Goal: Transaction & Acquisition: Purchase product/service

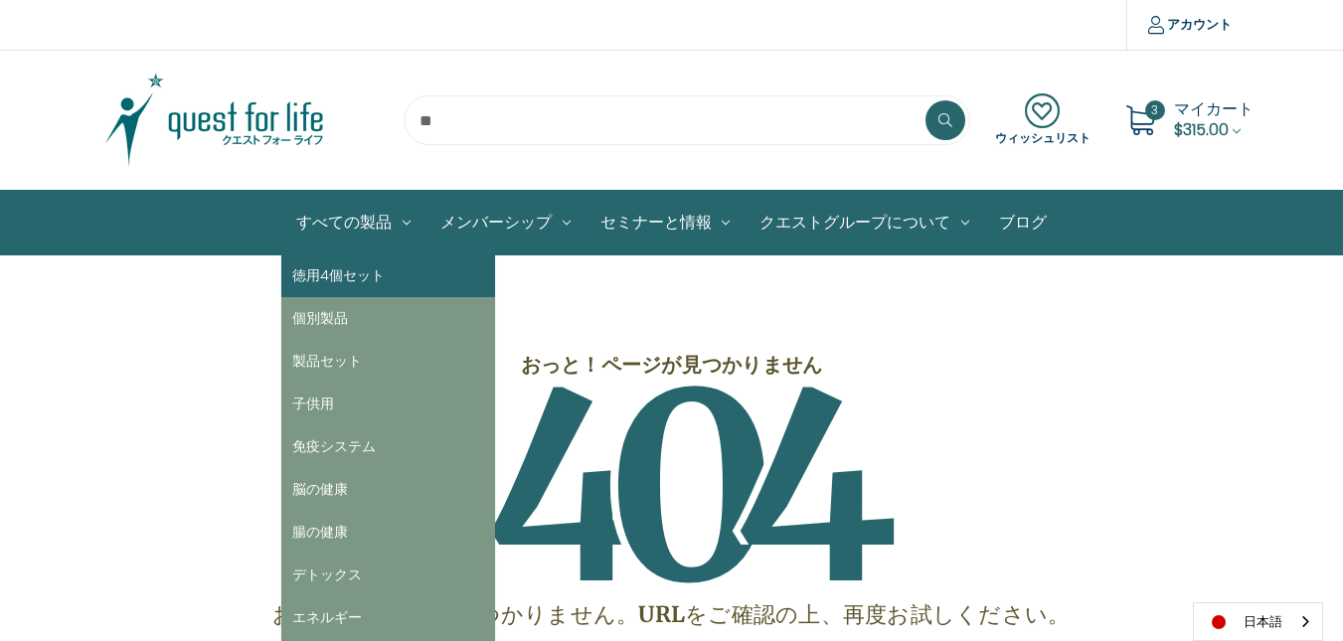
click at [342, 279] on link "徳用4個セット" at bounding box center [388, 275] width 214 height 43
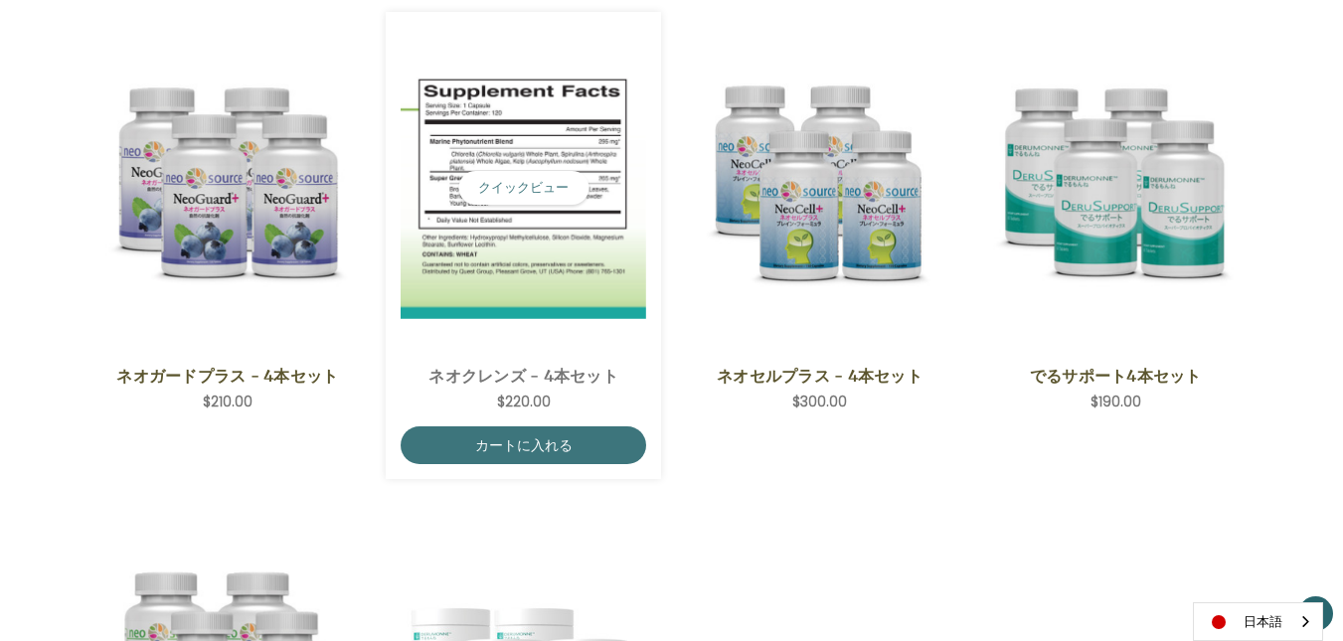
scroll to position [497, 0]
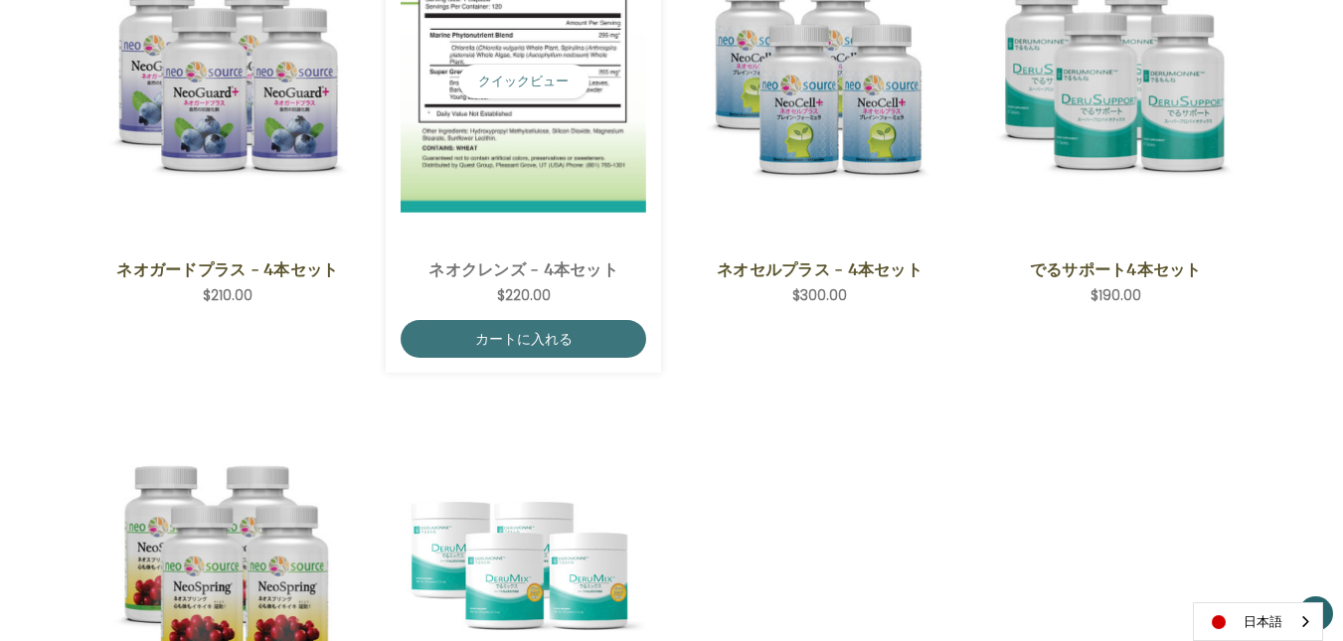
click at [583, 217] on span "NeoCleanse - 4 Save Set,$220.00\a" at bounding box center [523, 81] width 245 height 323
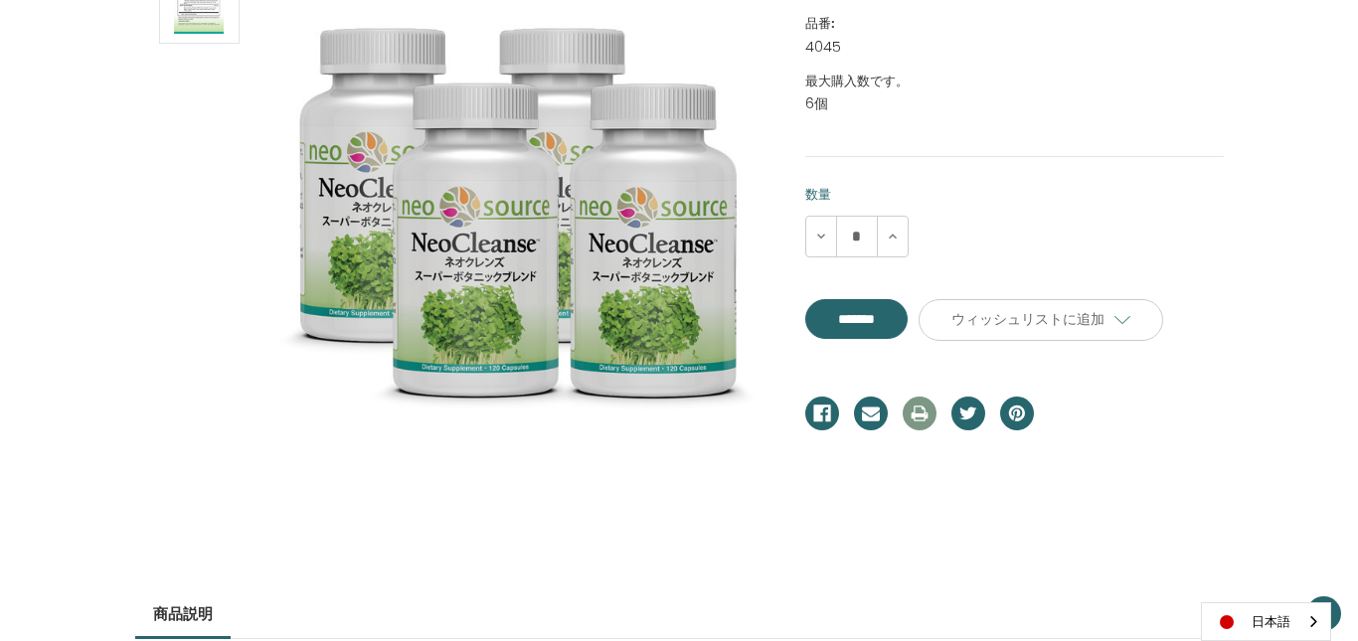
scroll to position [407, 0]
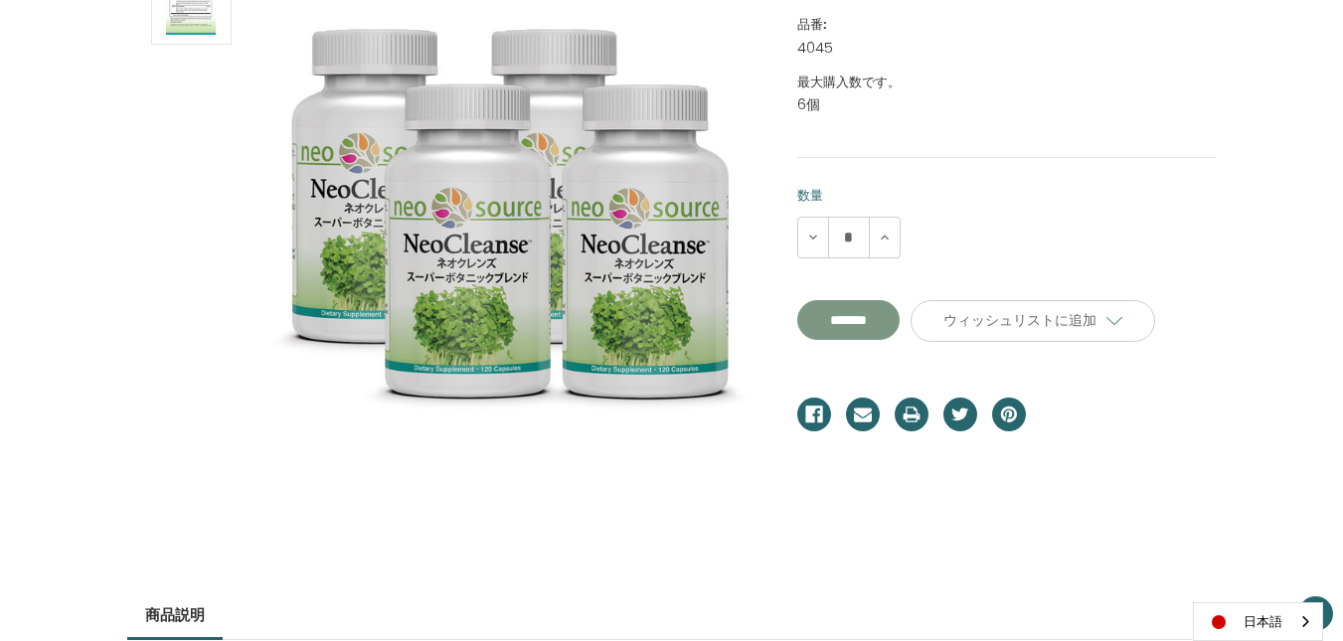
click at [899, 328] on input "**********" at bounding box center [848, 320] width 102 height 40
type input "*******"
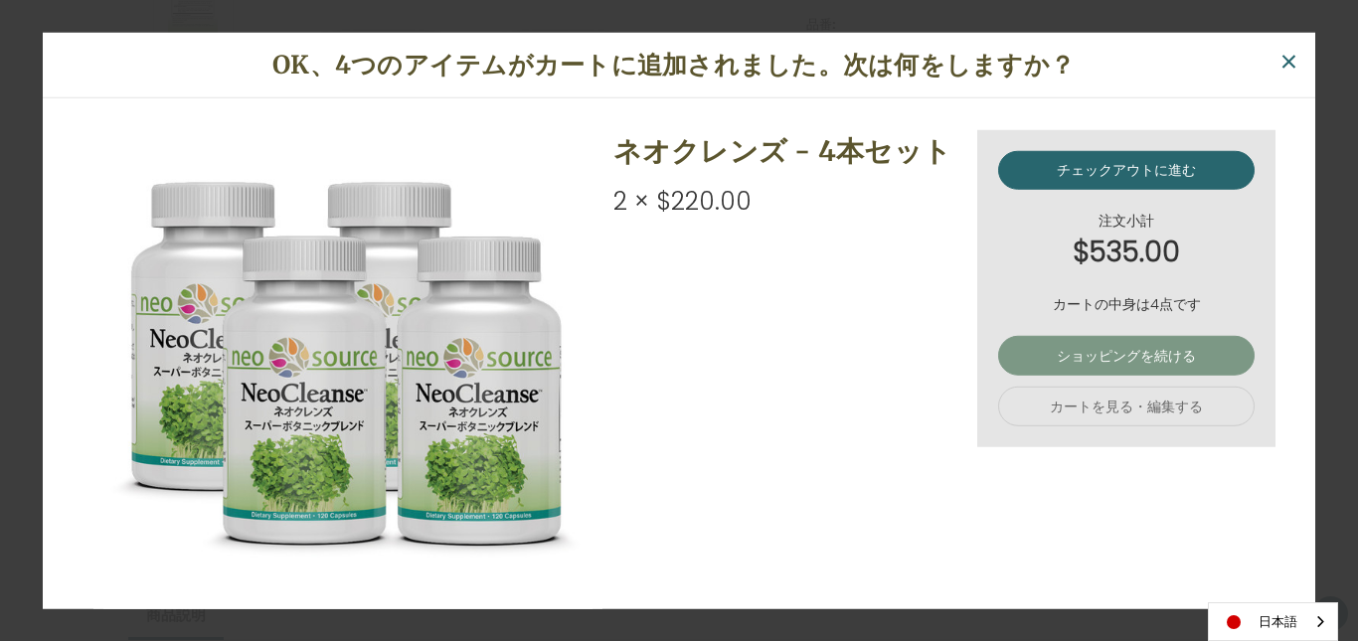
click at [1084, 362] on link "ショッピングを続ける" at bounding box center [1126, 356] width 256 height 40
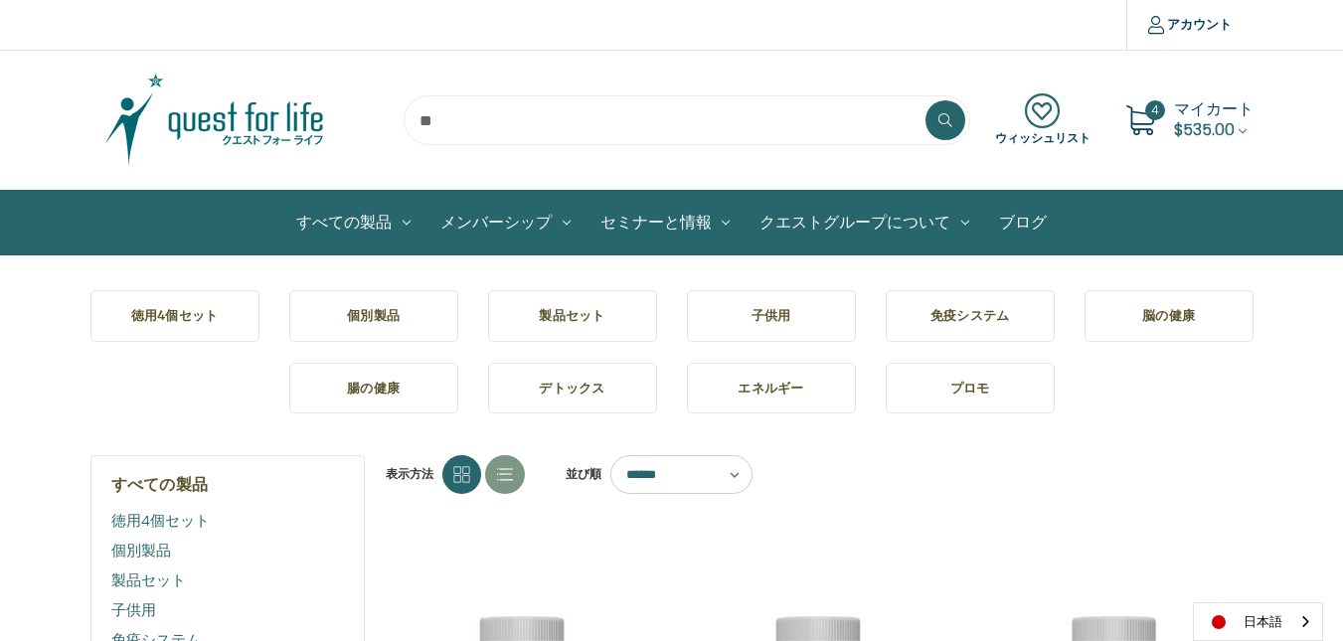
click at [580, 398] on link "デトックス" at bounding box center [572, 389] width 169 height 52
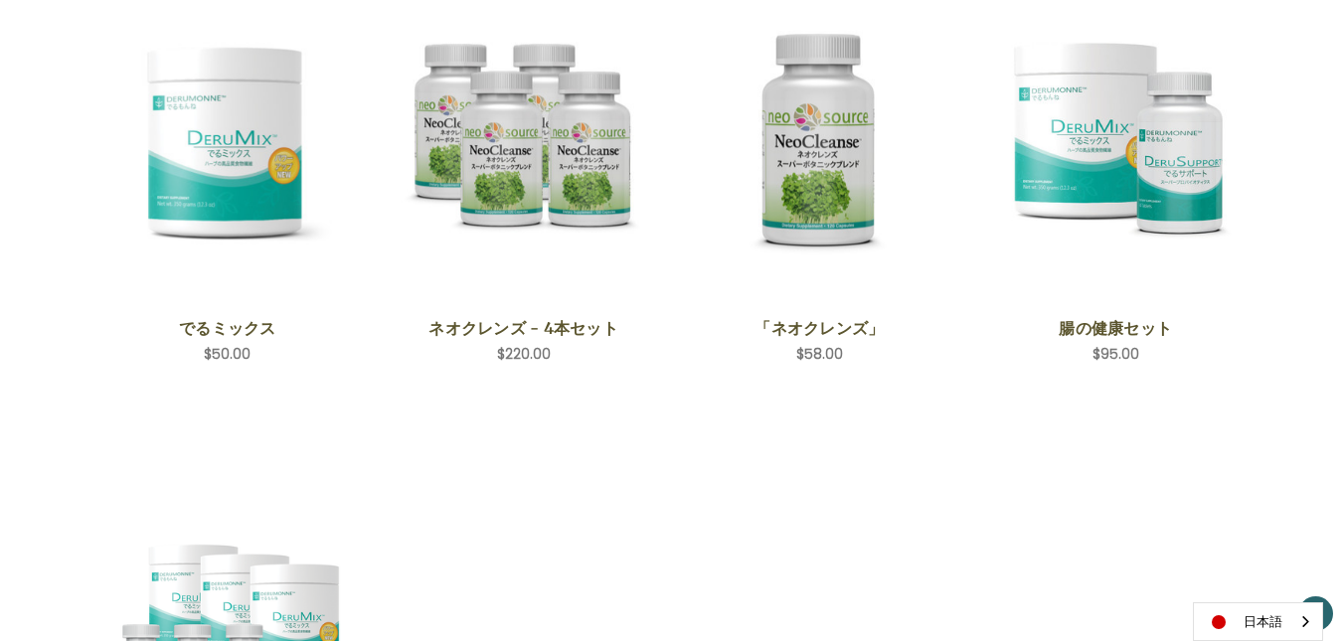
scroll to position [339, 0]
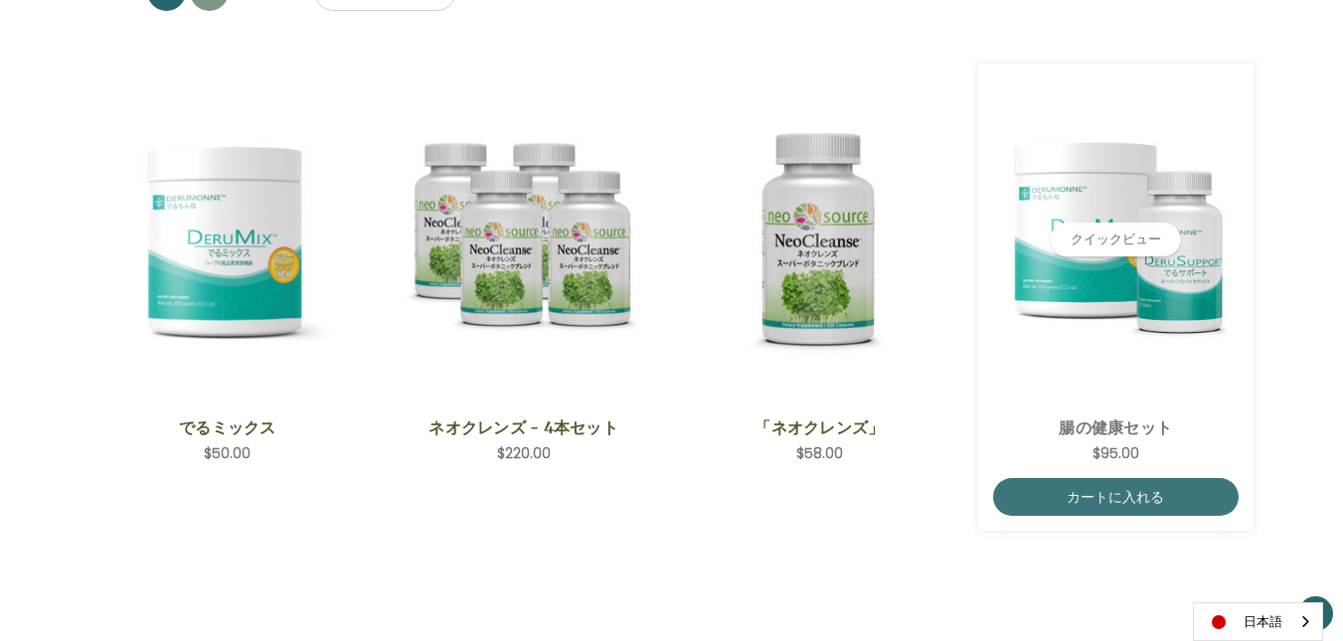
click at [1098, 259] on img "ColoHealth Set,$95.00\a" at bounding box center [1115, 239] width 245 height 245
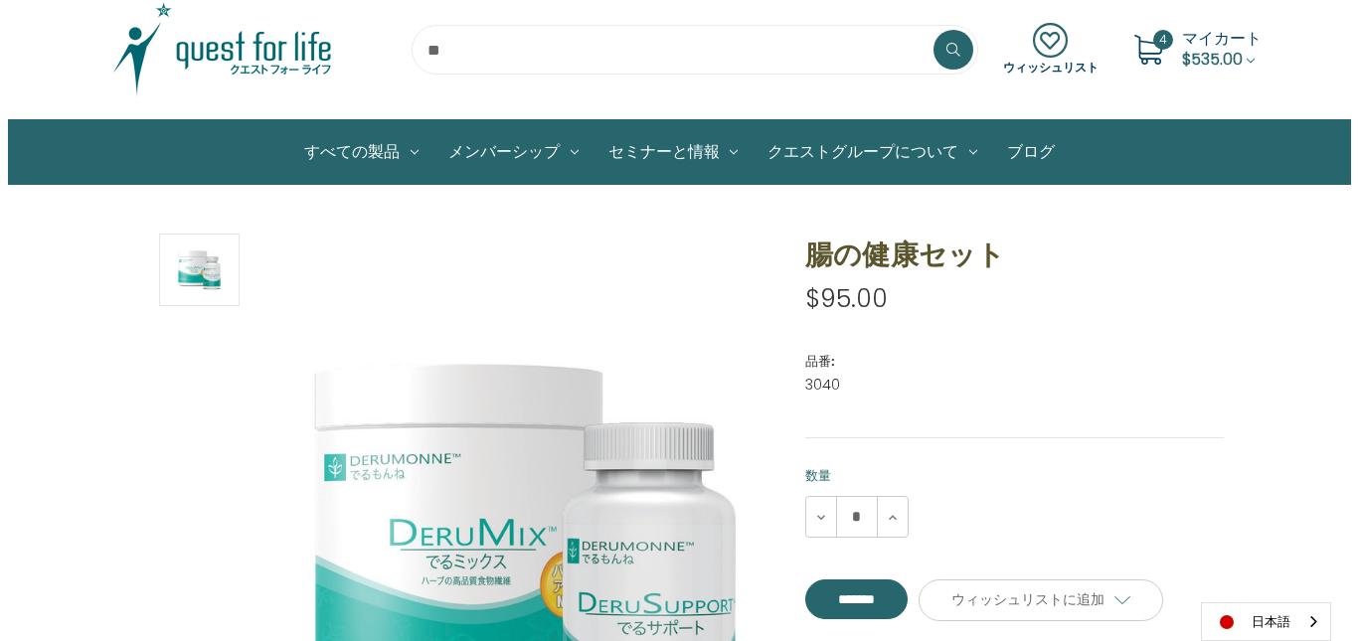
scroll to position [298, 0]
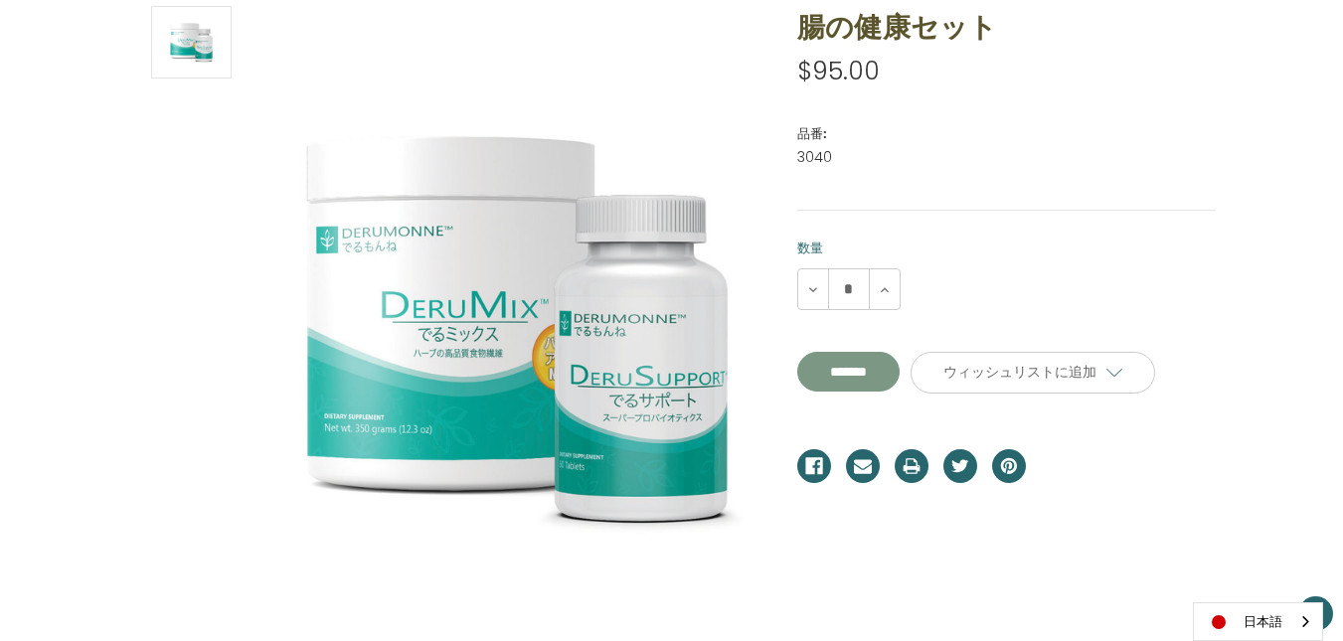
click at [898, 374] on input "**********" at bounding box center [848, 372] width 102 height 40
type input "*******"
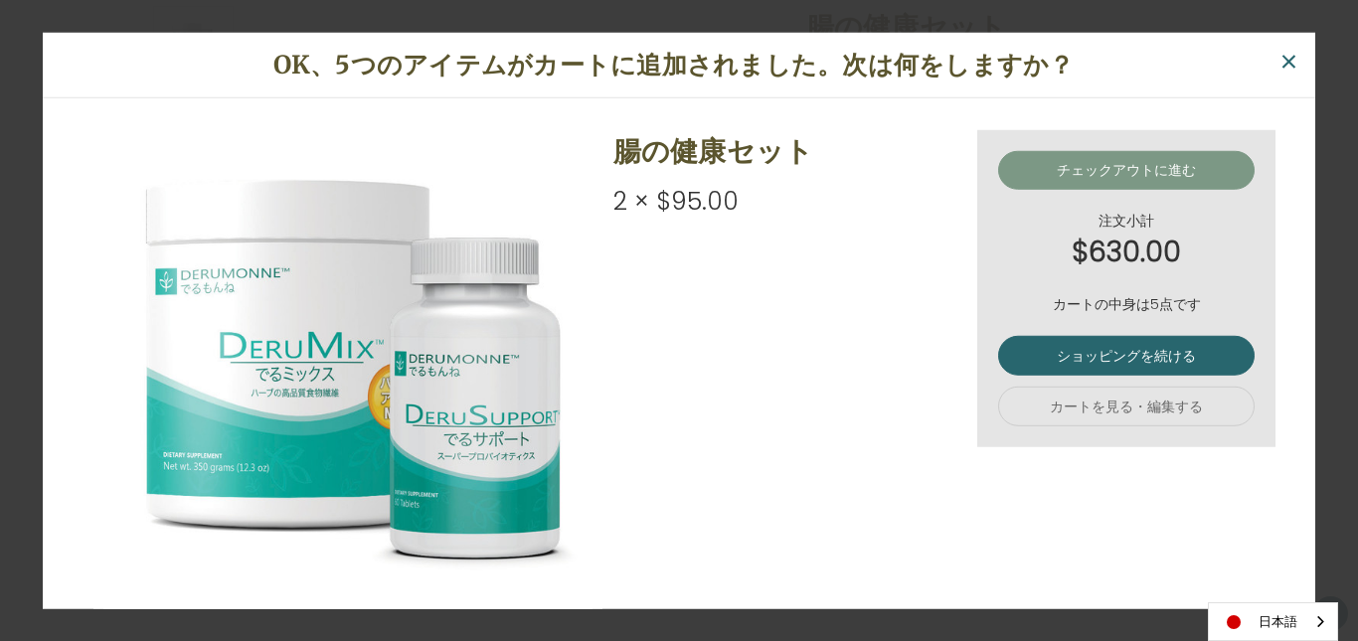
click at [1160, 168] on link "チェックアウトに進む" at bounding box center [1126, 170] width 256 height 40
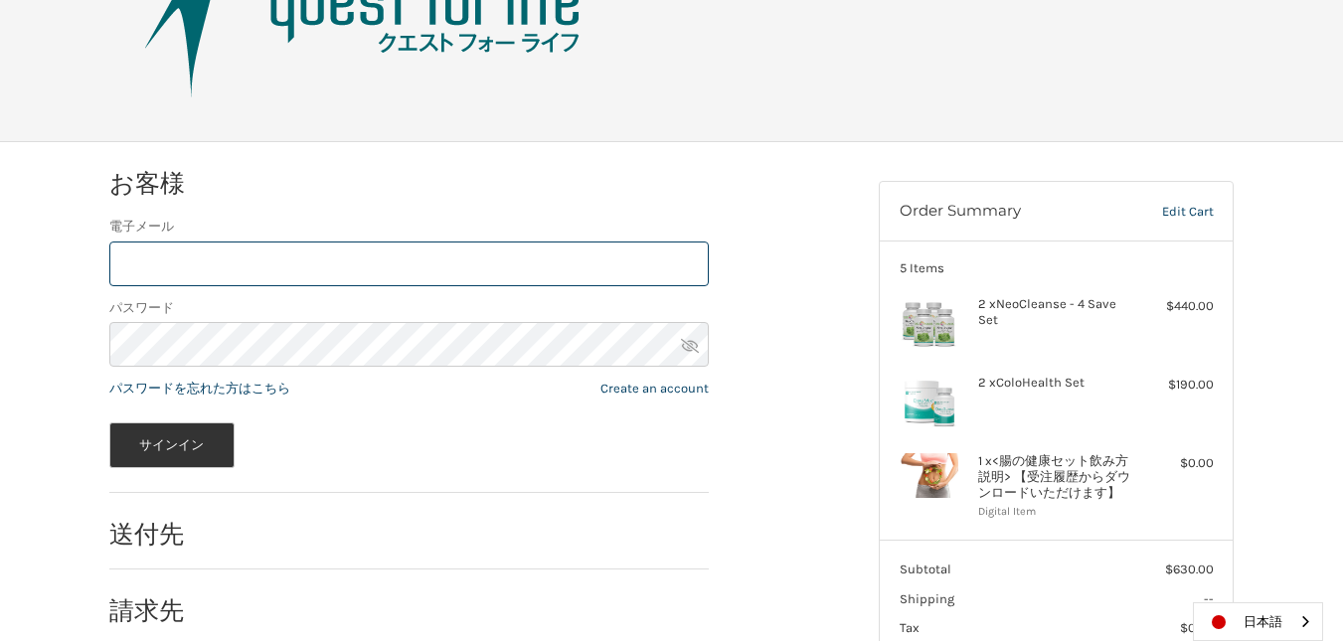
scroll to position [149, 0]
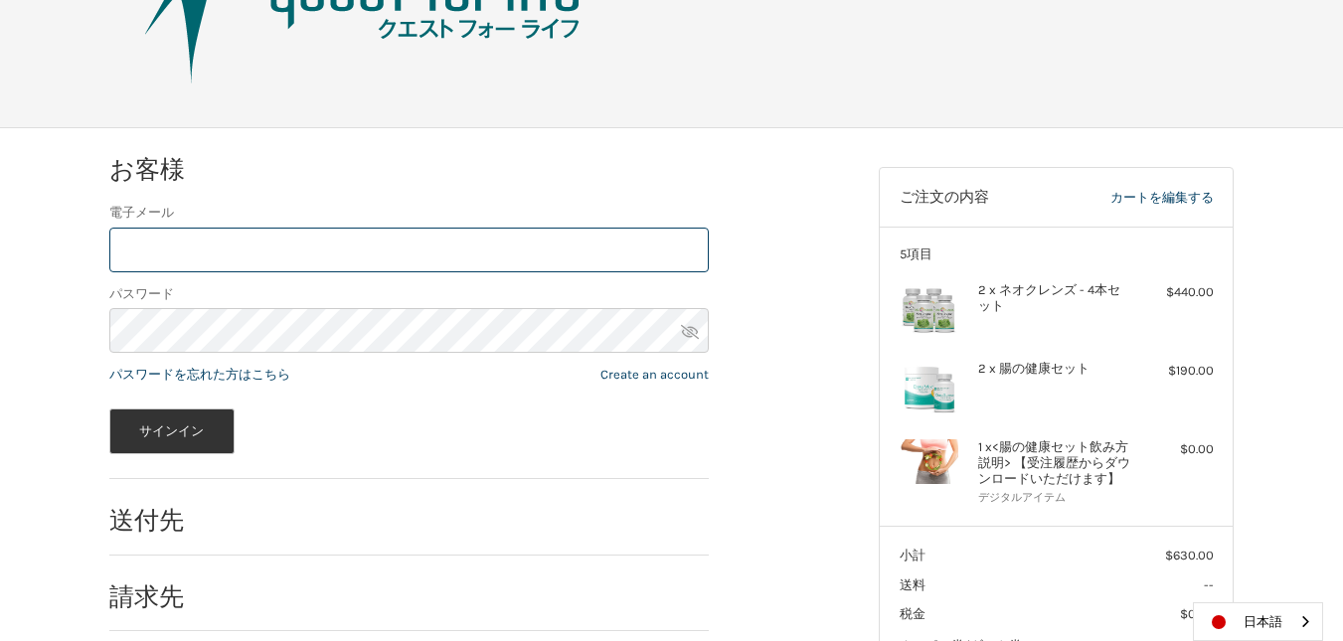
click at [414, 249] on input "電子メール" at bounding box center [408, 250] width 599 height 45
drag, startPoint x: 235, startPoint y: 250, endPoint x: 245, endPoint y: 245, distance: 12.0
click at [235, 250] on input "**********" at bounding box center [408, 250] width 599 height 45
type input "**********"
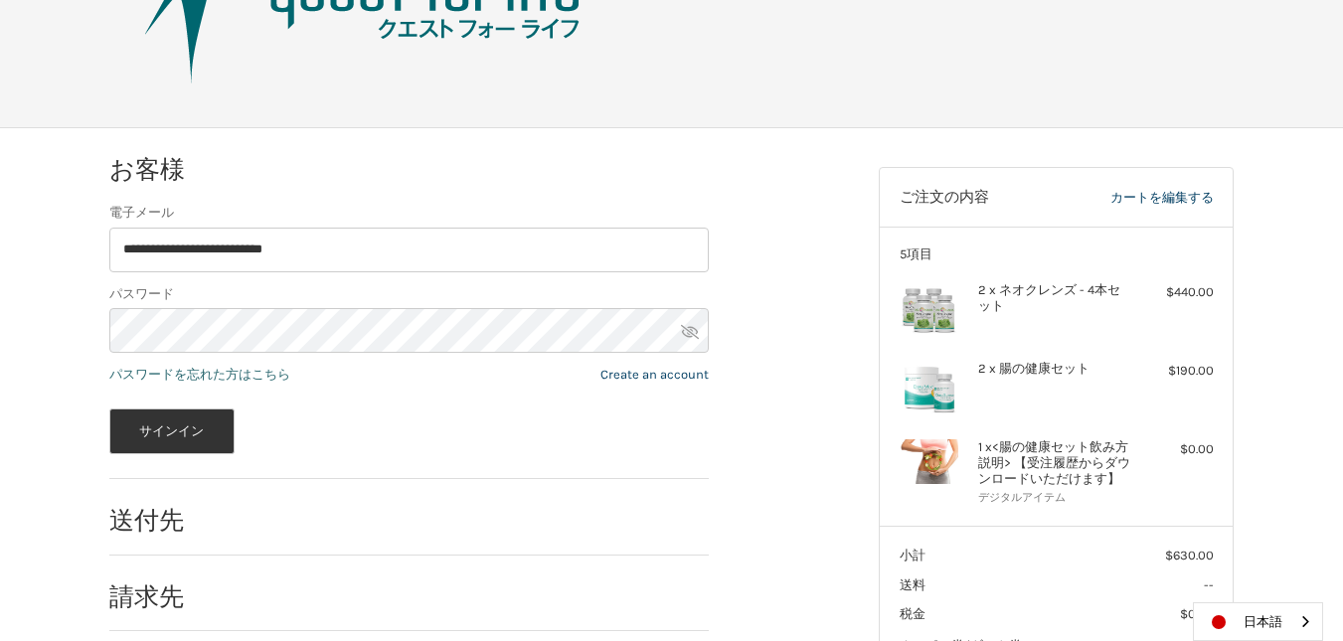
click at [210, 378] on link "パスワードを忘れた方はこちら" at bounding box center [199, 374] width 181 height 15
click at [688, 338] on icon at bounding box center [690, 332] width 18 height 18
click at [196, 432] on button "サインイン" at bounding box center [171, 431] width 125 height 46
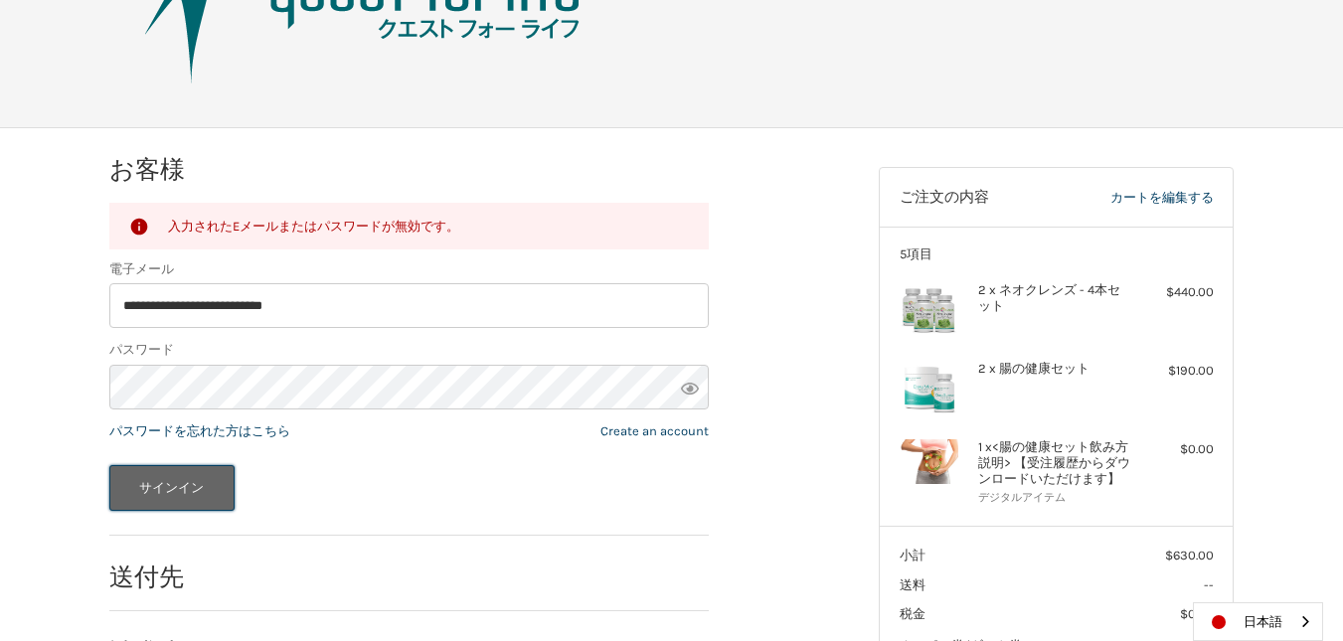
click at [214, 485] on button "サインイン" at bounding box center [171, 488] width 125 height 46
click at [161, 481] on button "サインイン" at bounding box center [171, 488] width 125 height 46
click at [198, 497] on button "サインイン" at bounding box center [171, 488] width 125 height 46
click at [689, 383] on icon at bounding box center [690, 389] width 18 height 18
click at [694, 388] on icon at bounding box center [690, 389] width 18 height 18
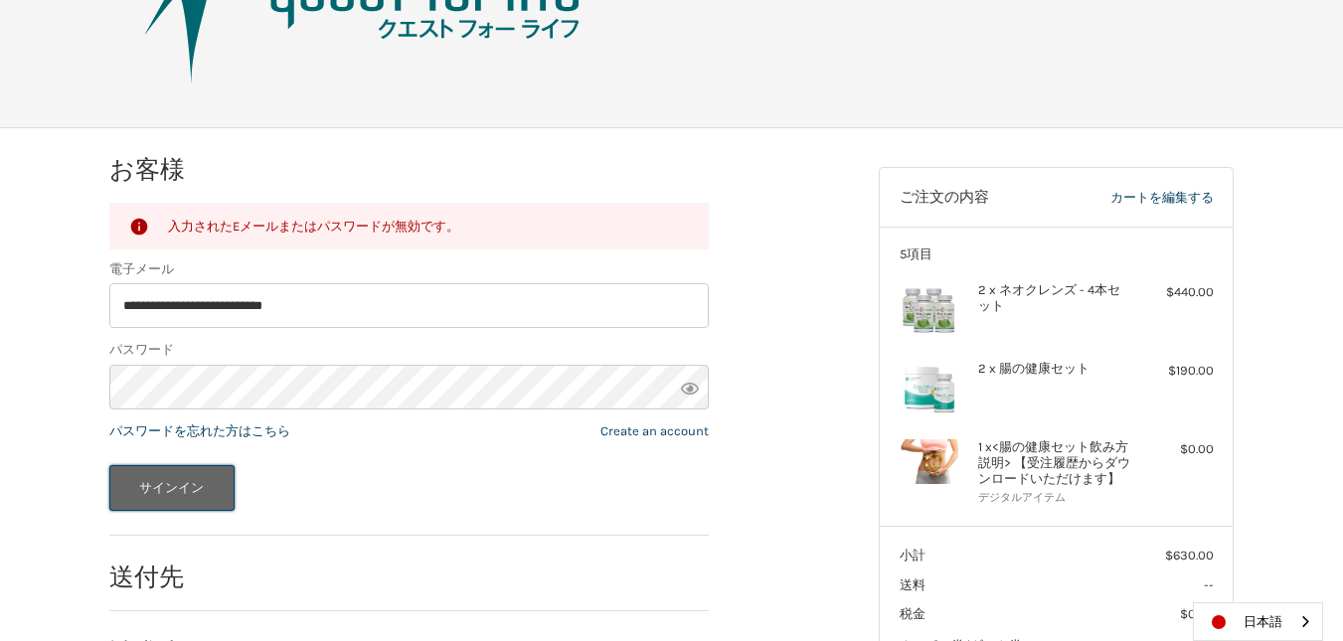
click at [161, 489] on button "サインイン" at bounding box center [171, 488] width 125 height 46
click at [201, 492] on button "サインイン" at bounding box center [171, 488] width 125 height 46
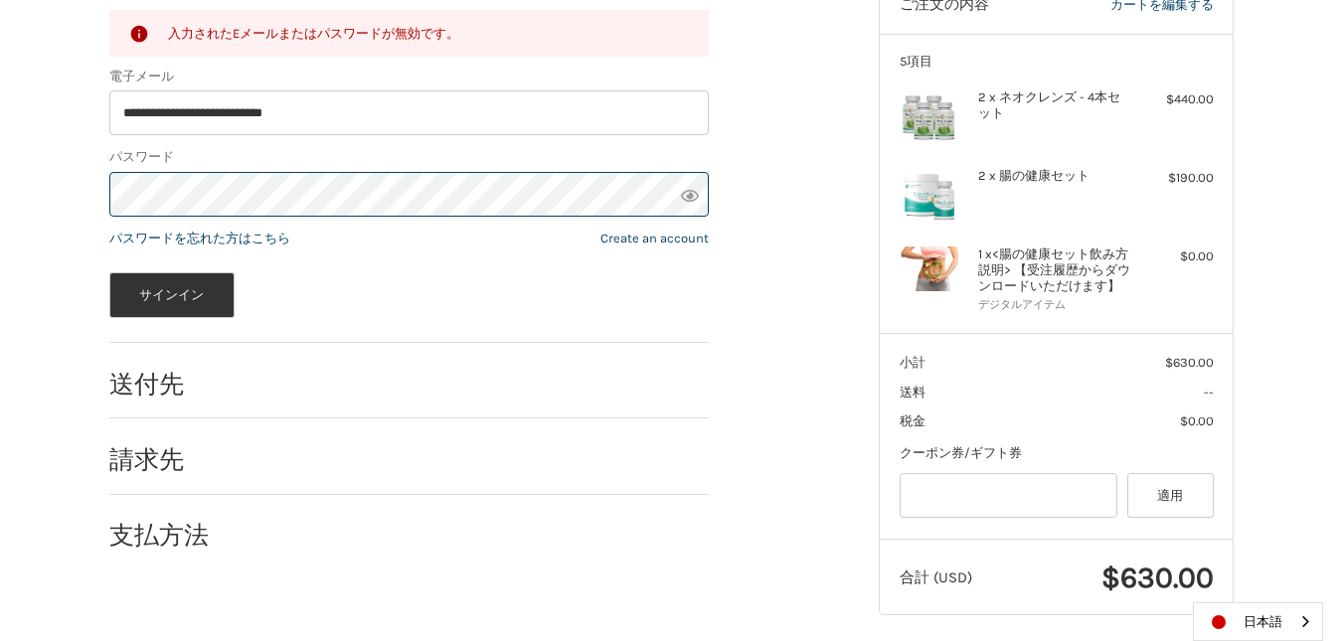
scroll to position [348, 0]
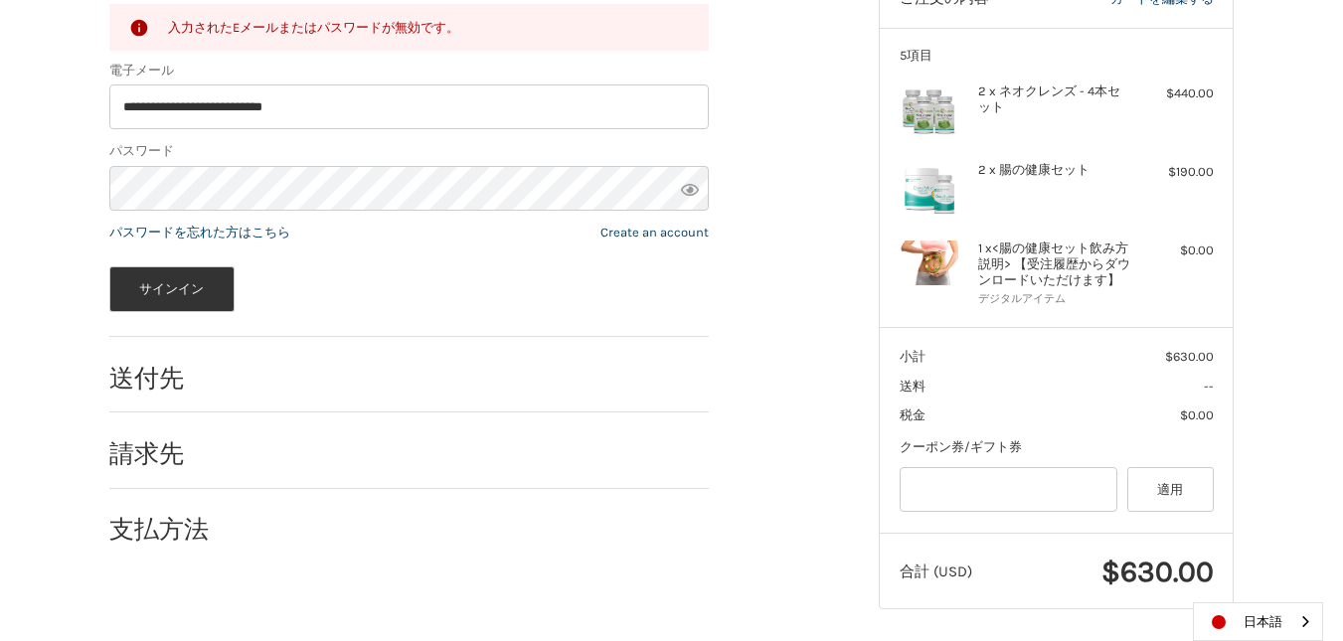
click at [687, 192] on icon at bounding box center [690, 190] width 18 height 18
click at [148, 293] on button "サインイン" at bounding box center [171, 289] width 125 height 46
click at [171, 279] on button "サインイン" at bounding box center [171, 289] width 125 height 46
click at [160, 287] on button "サインイン" at bounding box center [171, 289] width 125 height 46
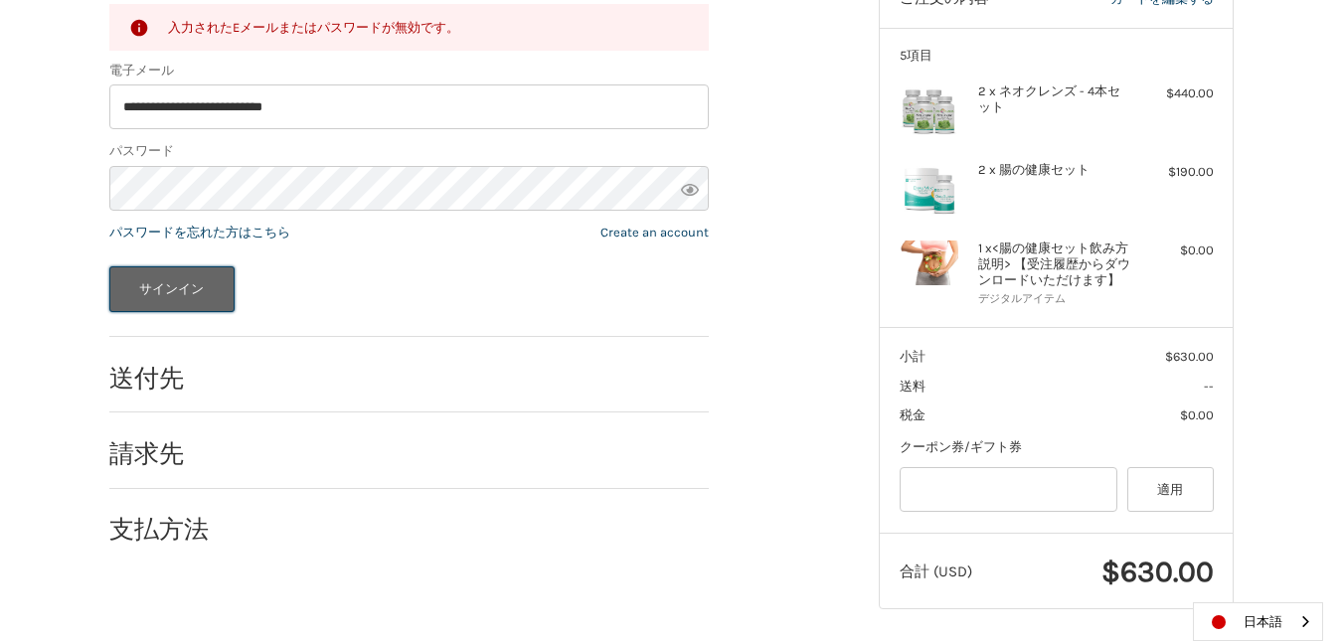
click at [174, 285] on button "サインイン" at bounding box center [171, 289] width 125 height 46
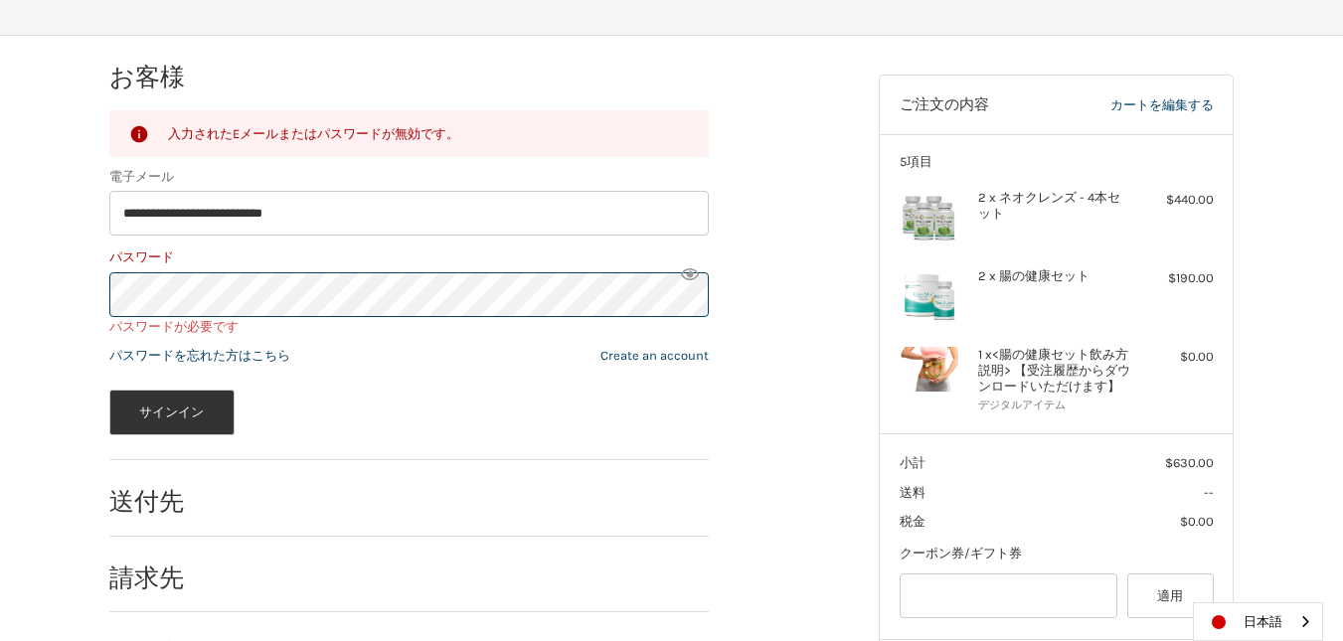
scroll to position [156, 0]
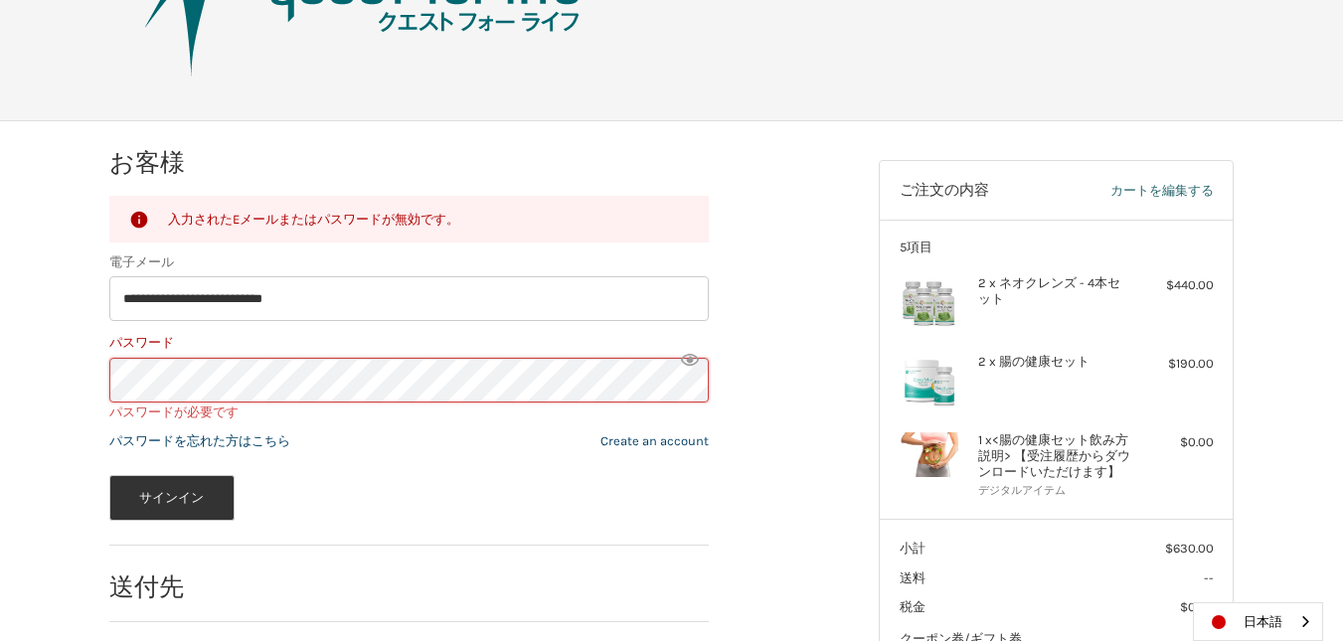
click at [1174, 192] on link "カートを編集する" at bounding box center [1129, 191] width 168 height 20
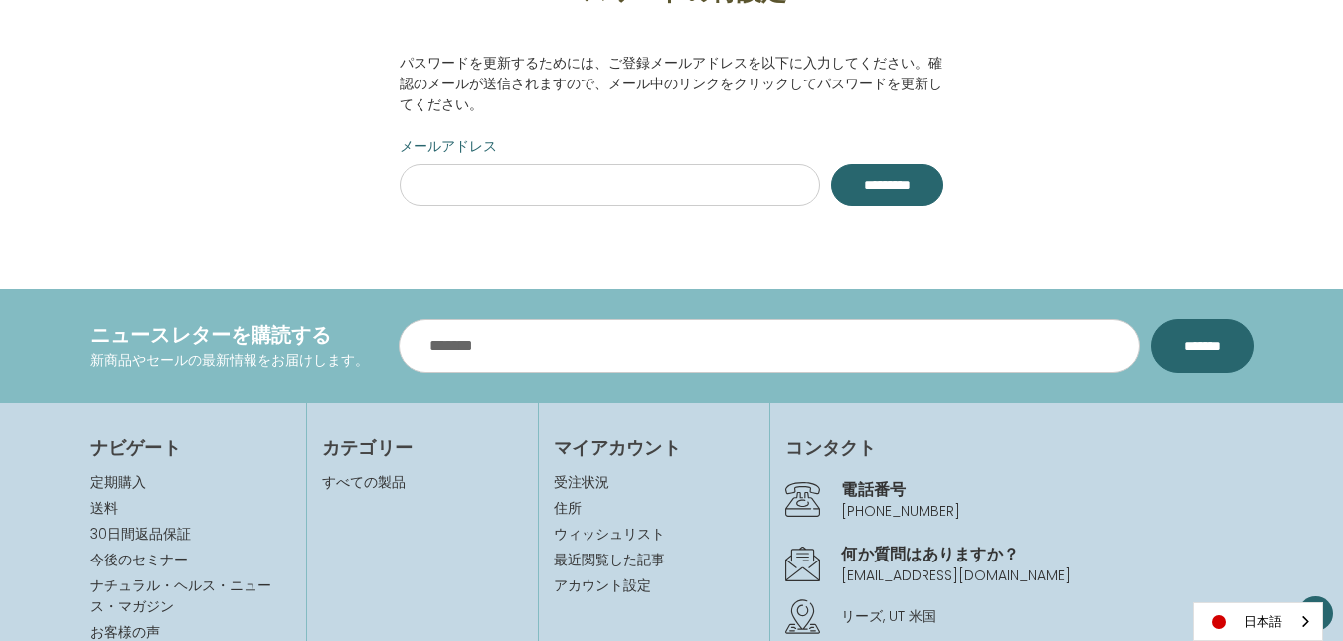
scroll to position [19, 0]
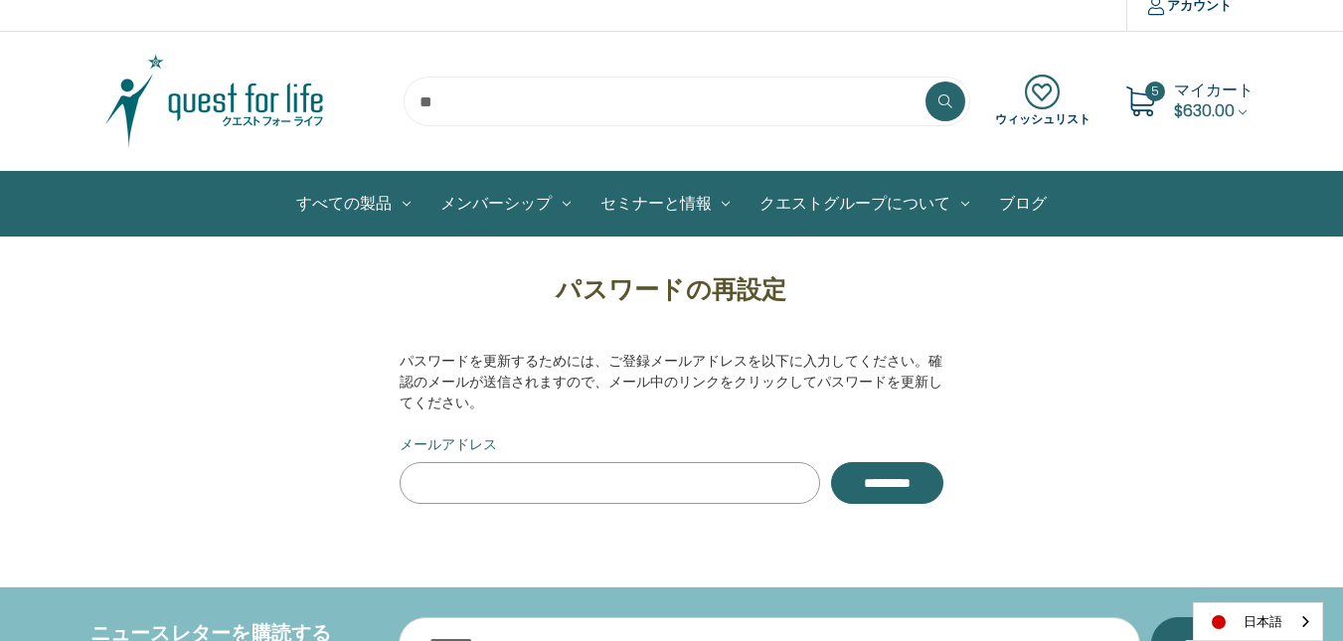
click at [531, 484] on input "メールアドレス" at bounding box center [610, 483] width 421 height 42
drag, startPoint x: 535, startPoint y: 486, endPoint x: 553, endPoint y: 470, distance: 23.9
click at [535, 486] on input "**********" at bounding box center [610, 483] width 421 height 42
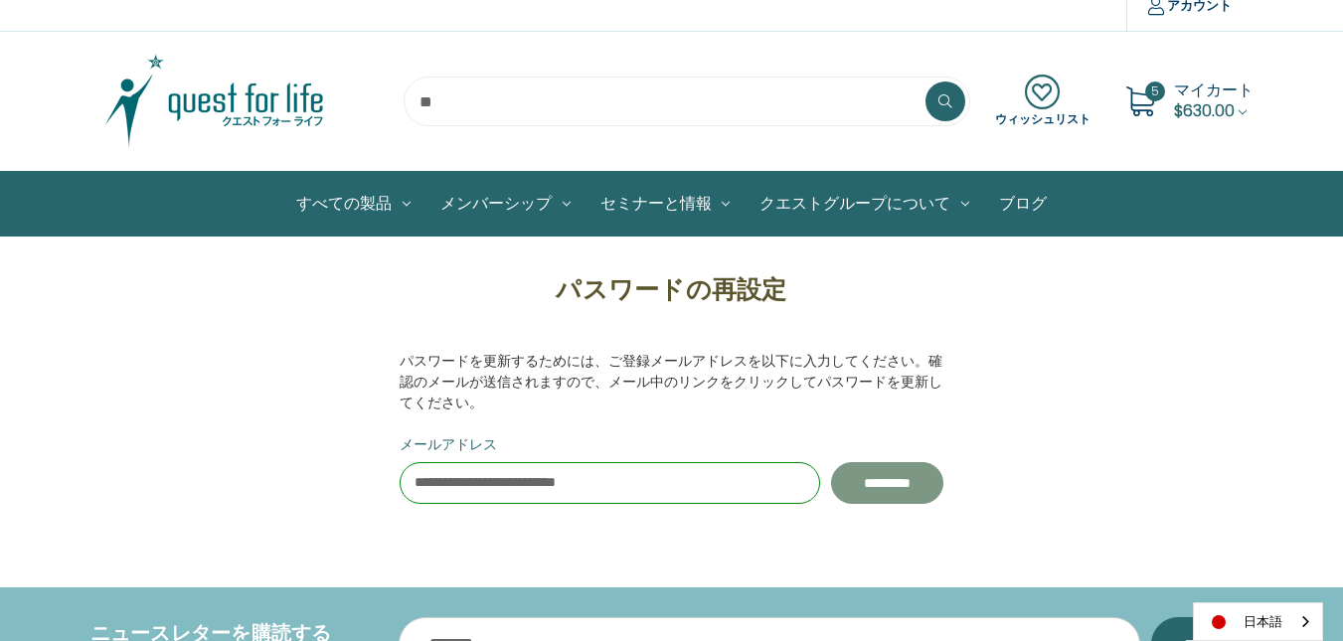
type input "**********"
click at [861, 491] on input "*********" at bounding box center [887, 483] width 112 height 42
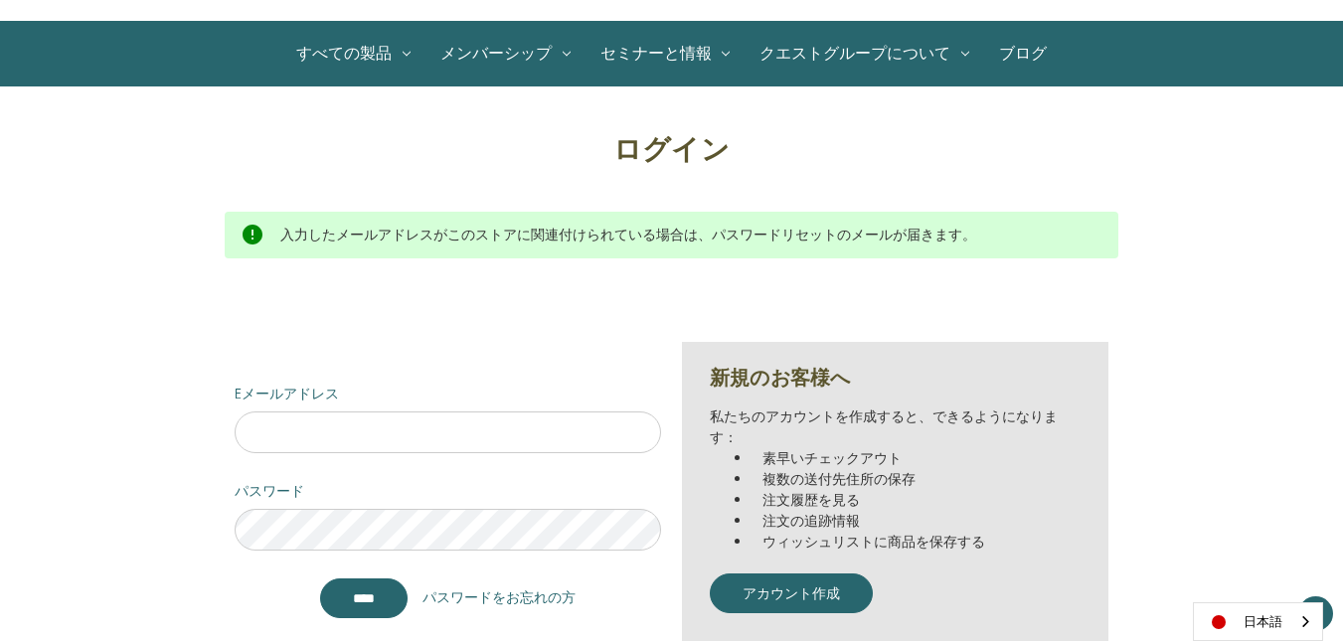
scroll to position [199, 0]
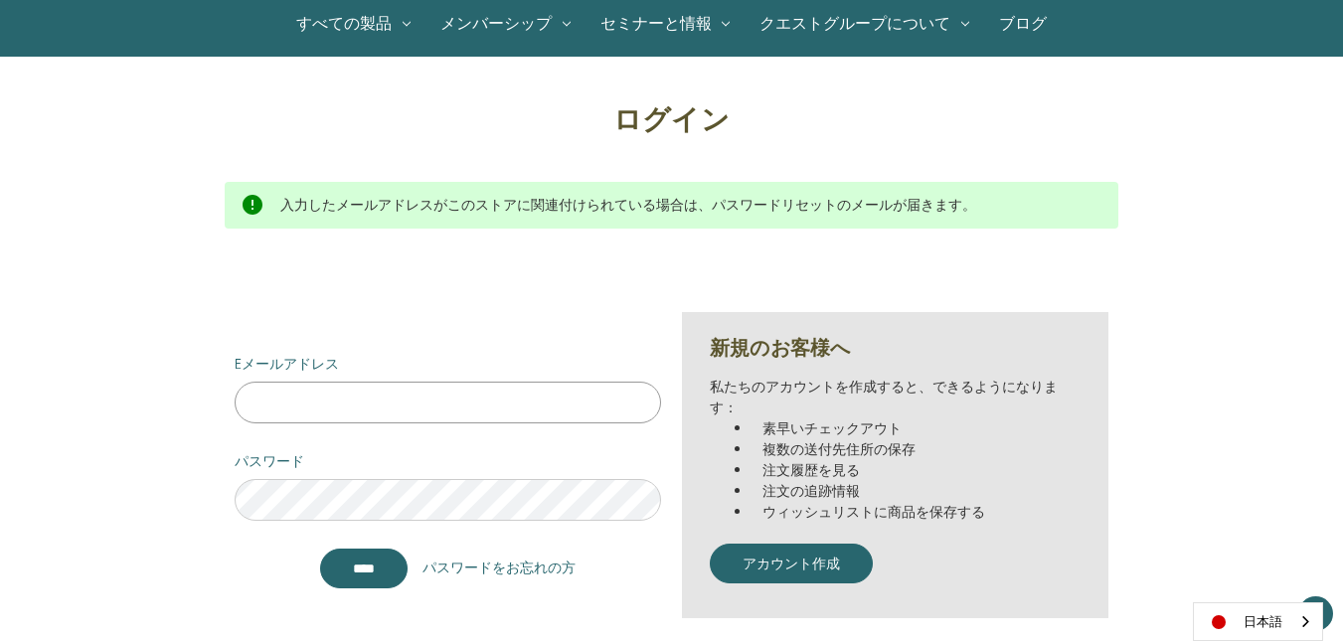
click at [500, 400] on input "Eメールアドレス" at bounding box center [448, 403] width 426 height 42
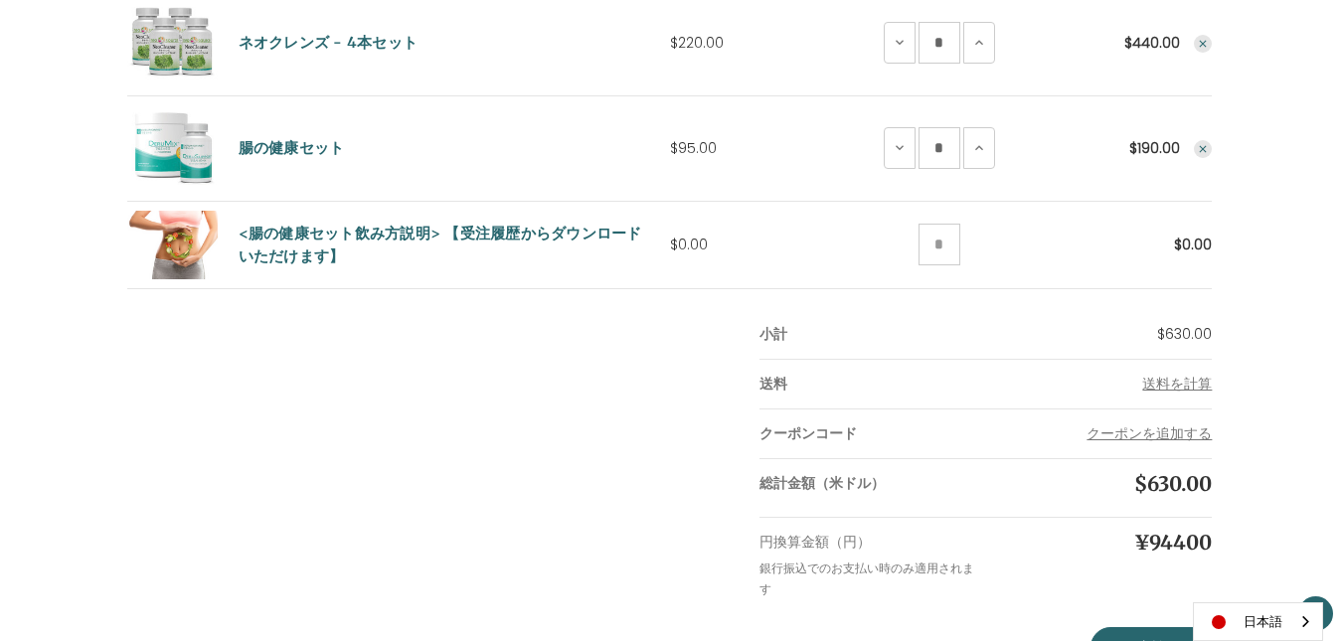
scroll to position [405, 0]
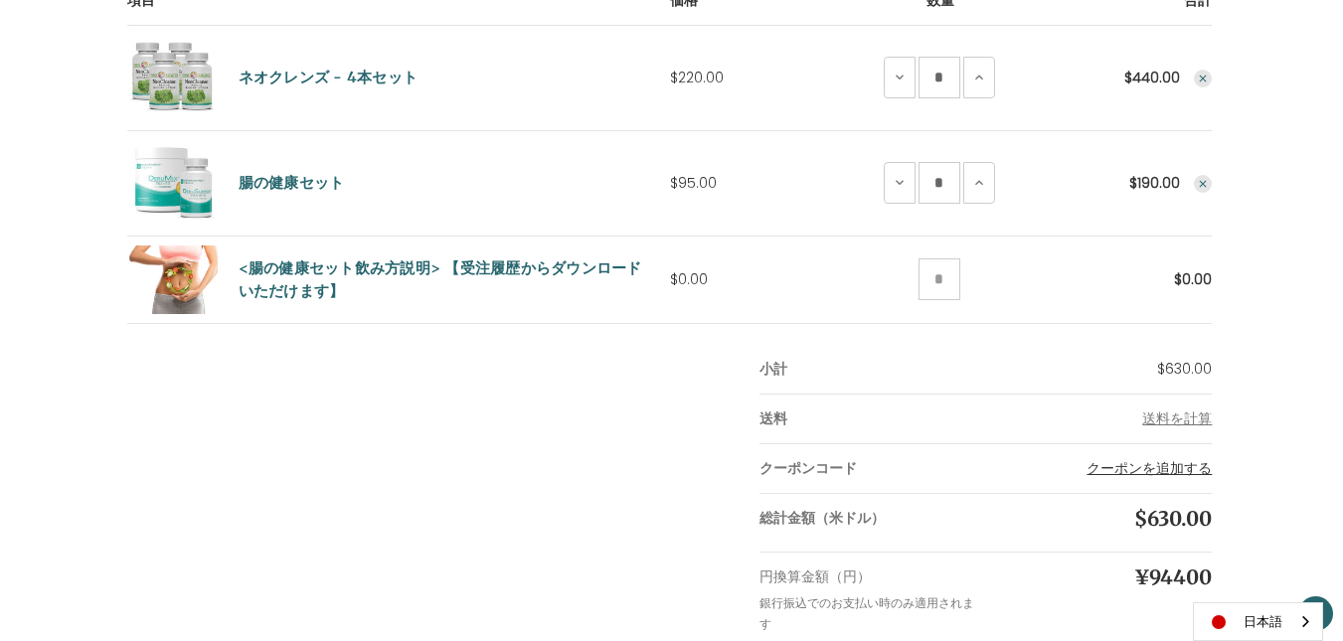
click at [1158, 467] on button "クーポンを追加する" at bounding box center [1148, 468] width 125 height 21
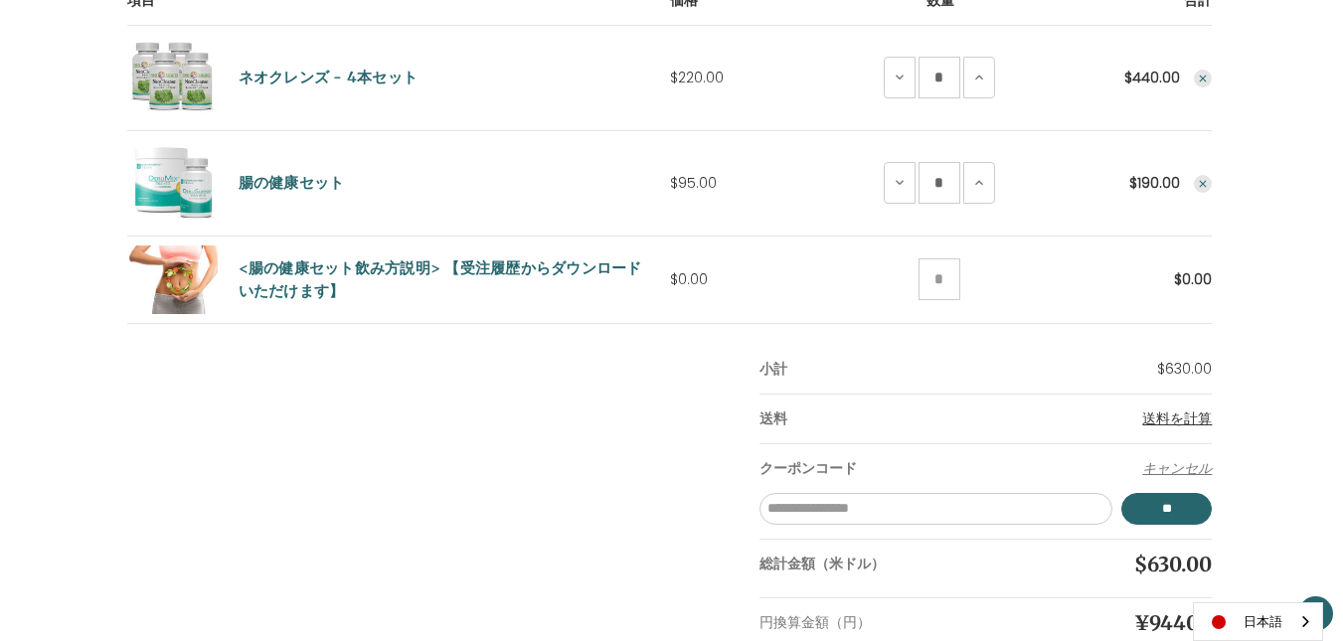
click at [1184, 414] on span "送料を計算" at bounding box center [1177, 418] width 70 height 20
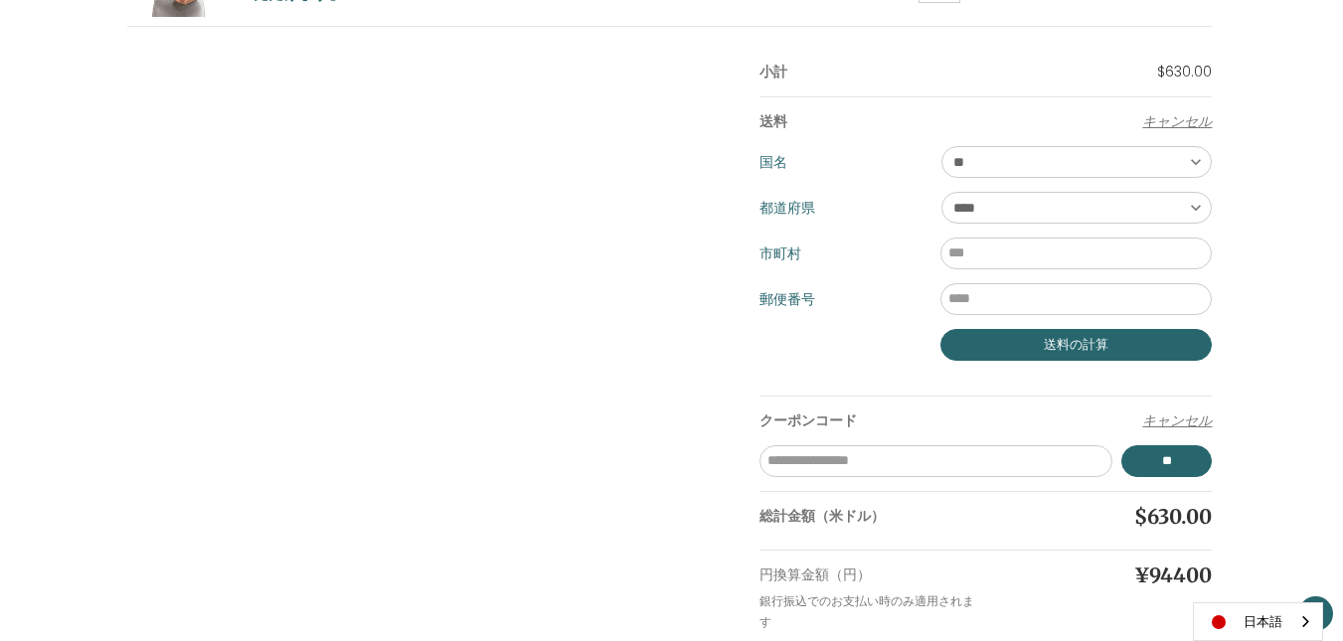
scroll to position [703, 0]
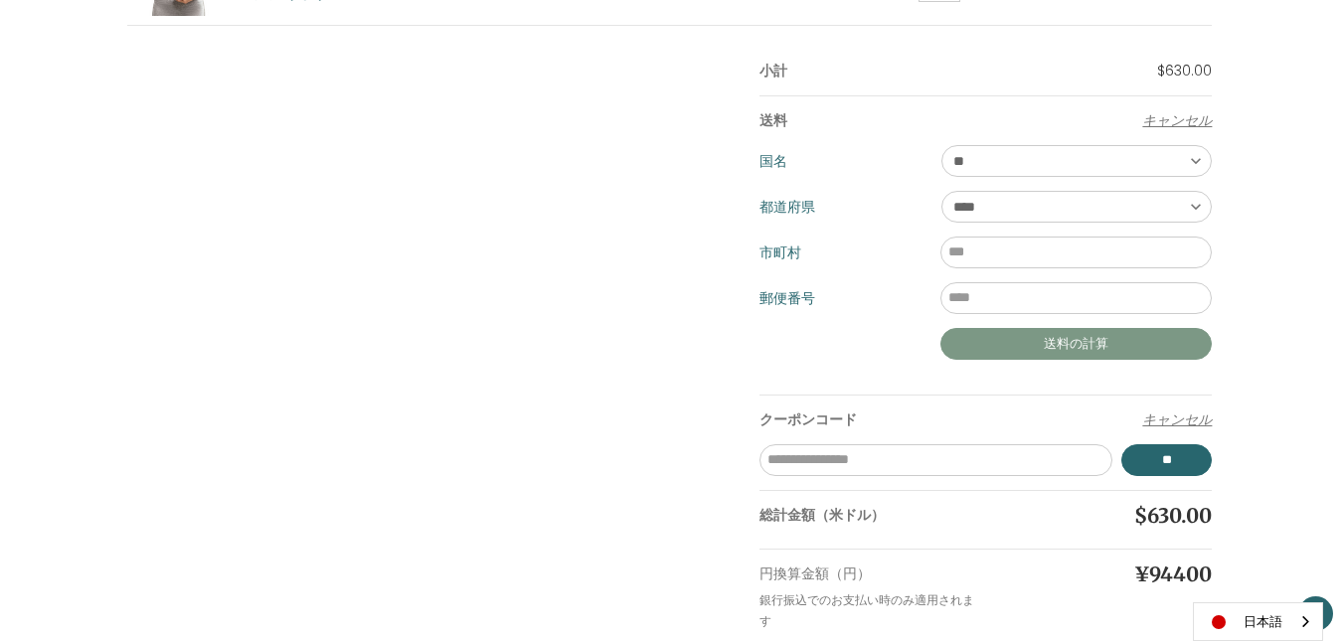
click at [1141, 347] on button "送料の計算" at bounding box center [1075, 344] width 271 height 32
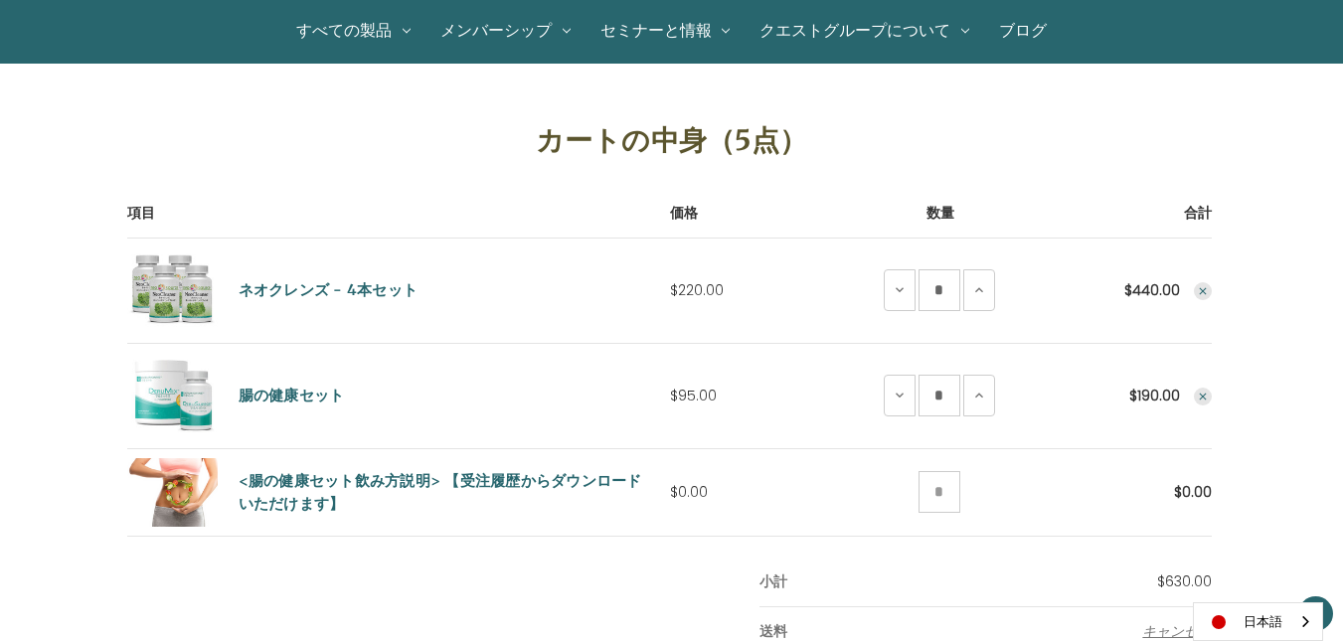
scroll to position [199, 0]
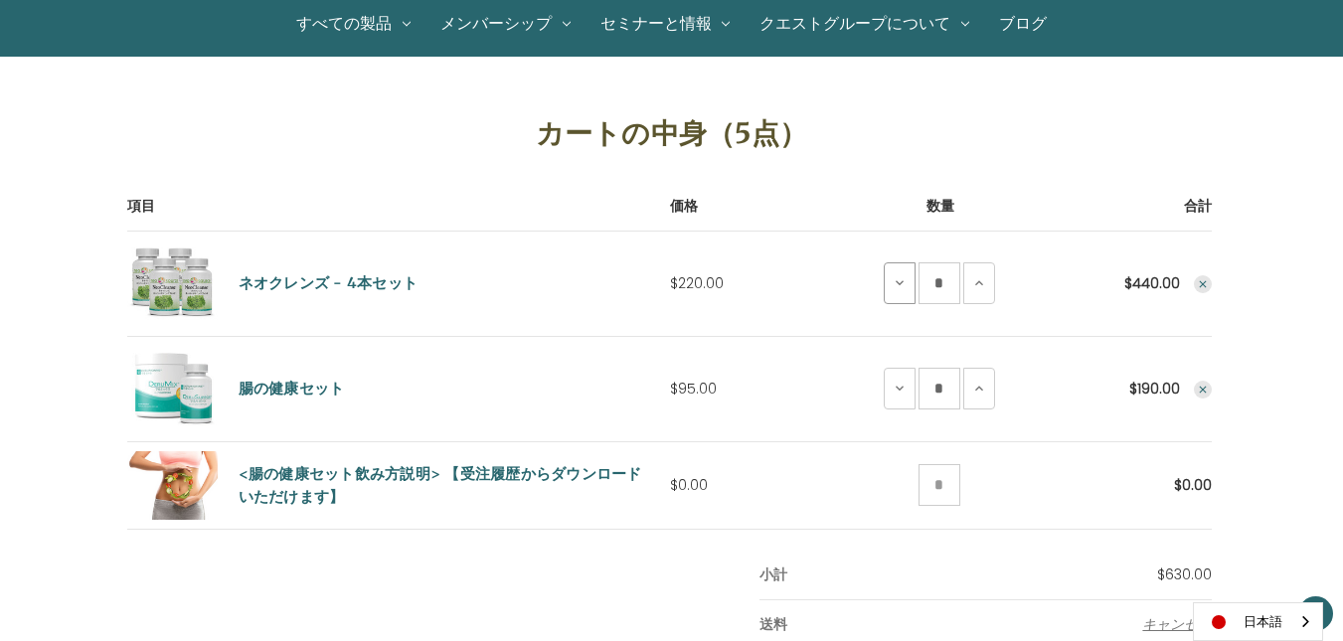
click at [890, 295] on button "ネオクレンズ-4回分セットの数量減少" at bounding box center [900, 283] width 32 height 42
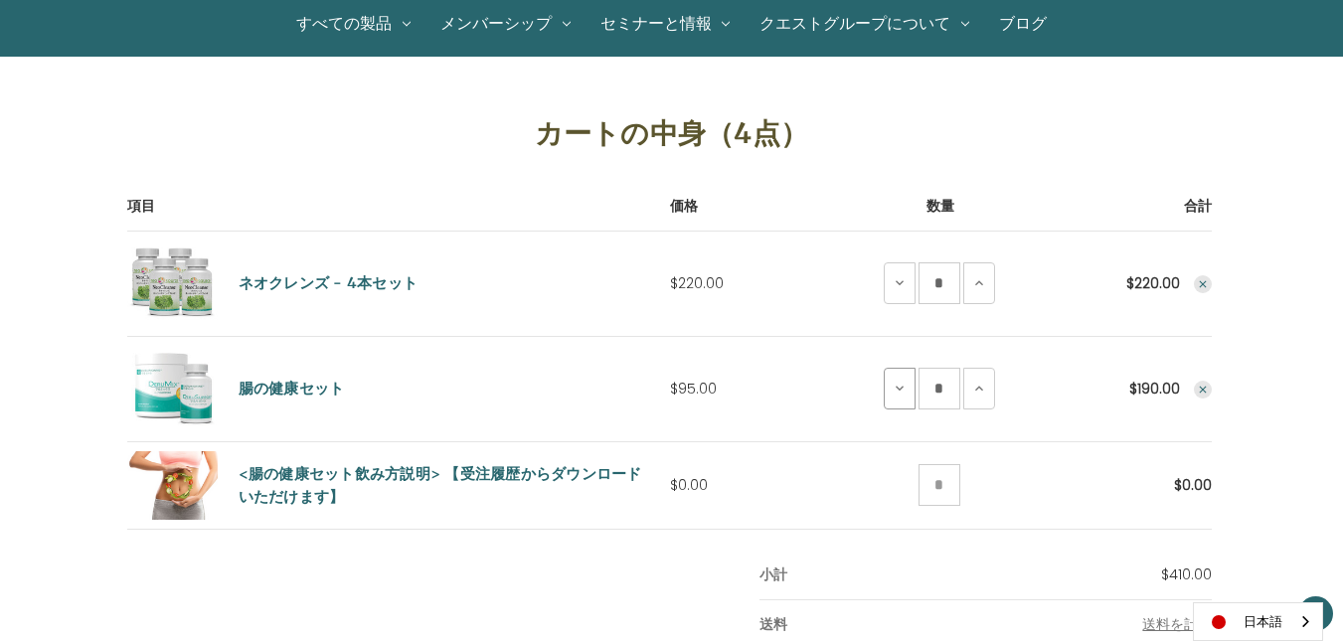
click at [891, 400] on button "コロヘル・セットの数量削減" at bounding box center [900, 389] width 32 height 42
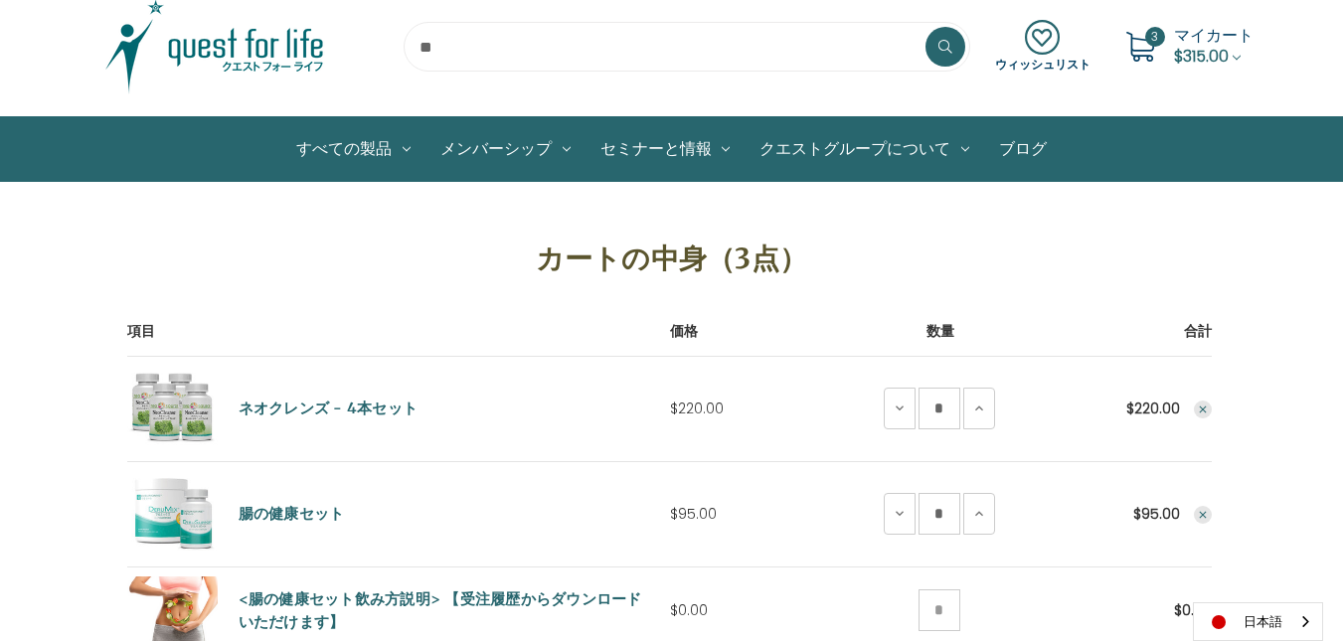
scroll to position [0, 0]
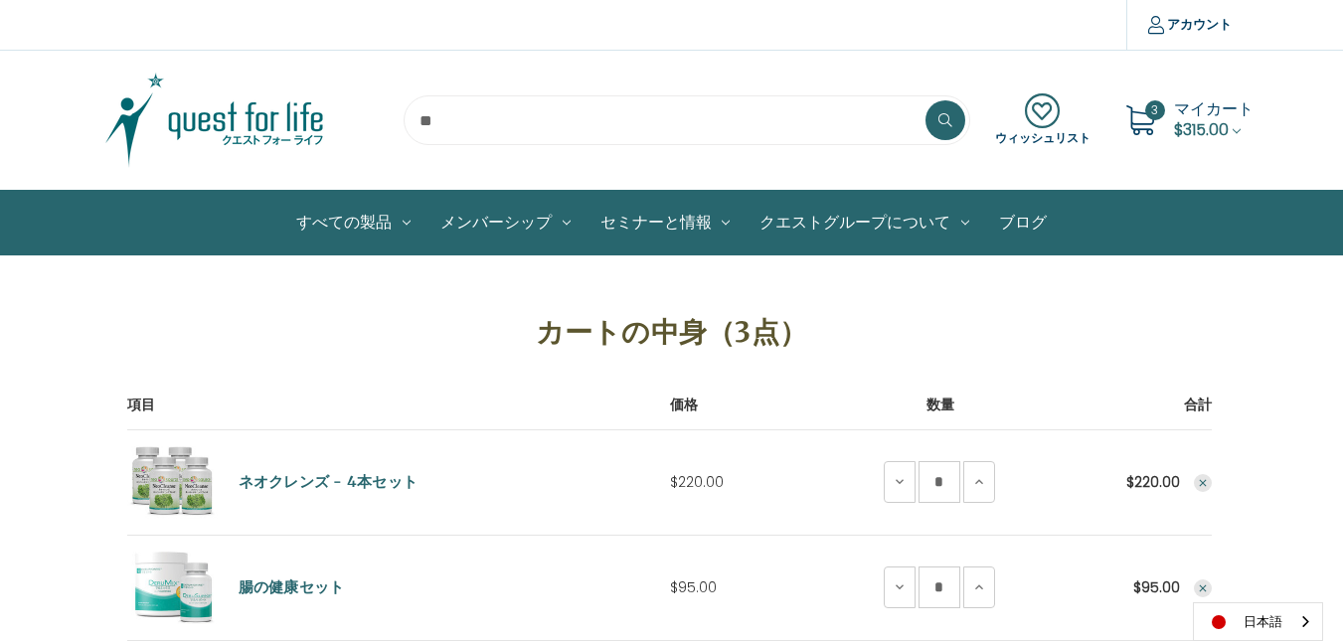
click at [1190, 122] on span "$315.00" at bounding box center [1201, 129] width 55 height 23
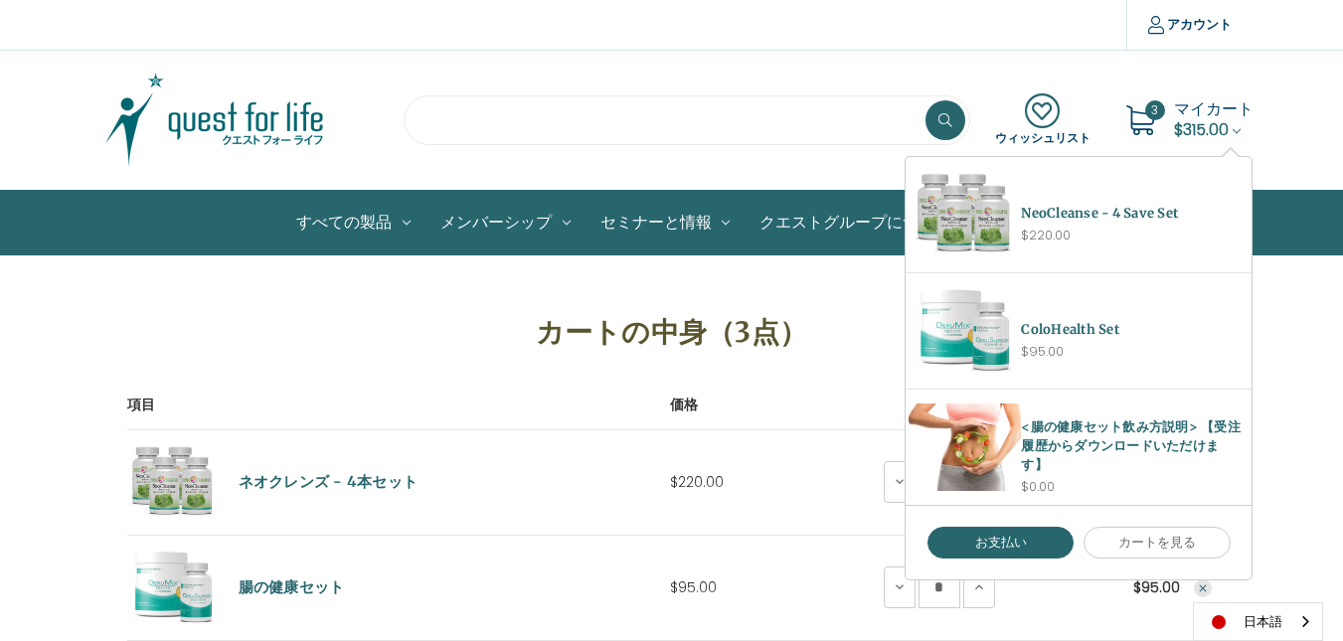
click at [703, 127] on input "search" at bounding box center [687, 120] width 566 height 50
